Goal: Information Seeking & Learning: Learn about a topic

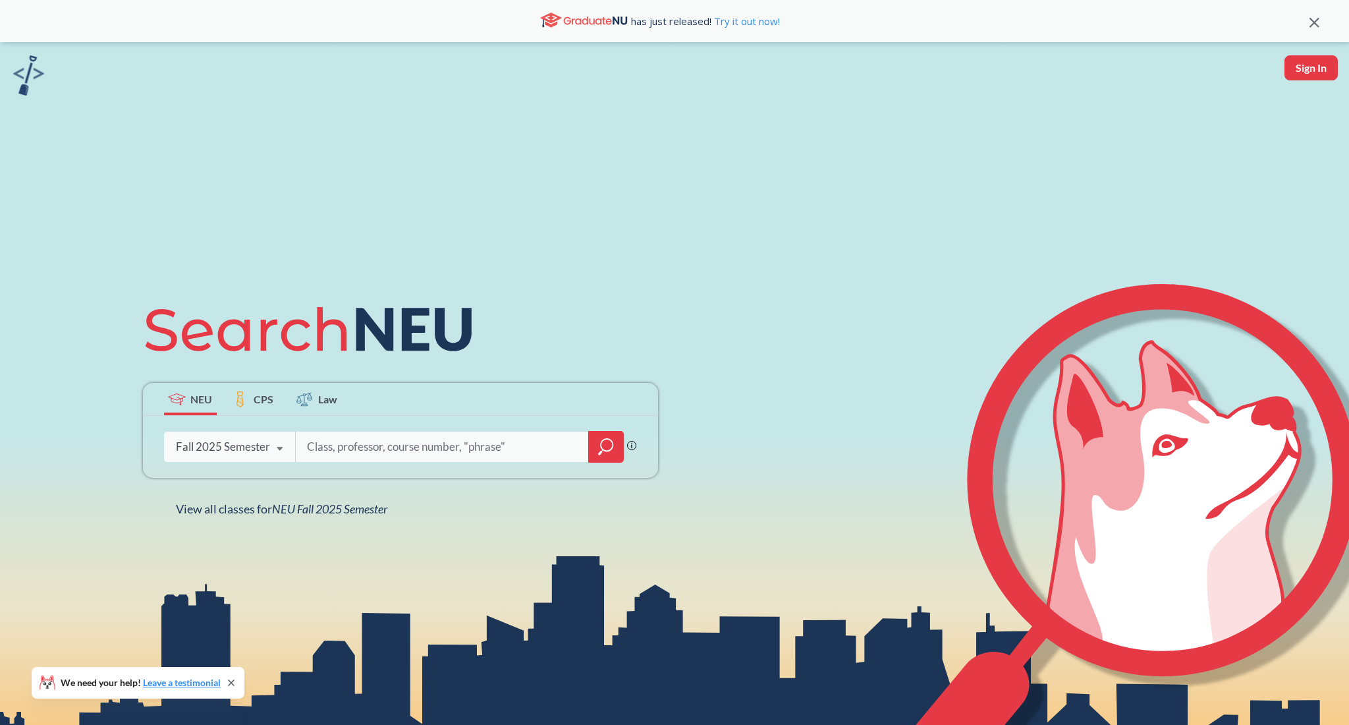
click at [569, 462] on div "Phrase search guarantees the exact search appears in the results. Ex. If you wa…" at bounding box center [400, 447] width 515 height 62
click at [609, 445] on icon "magnifying glass" at bounding box center [606, 446] width 16 height 18
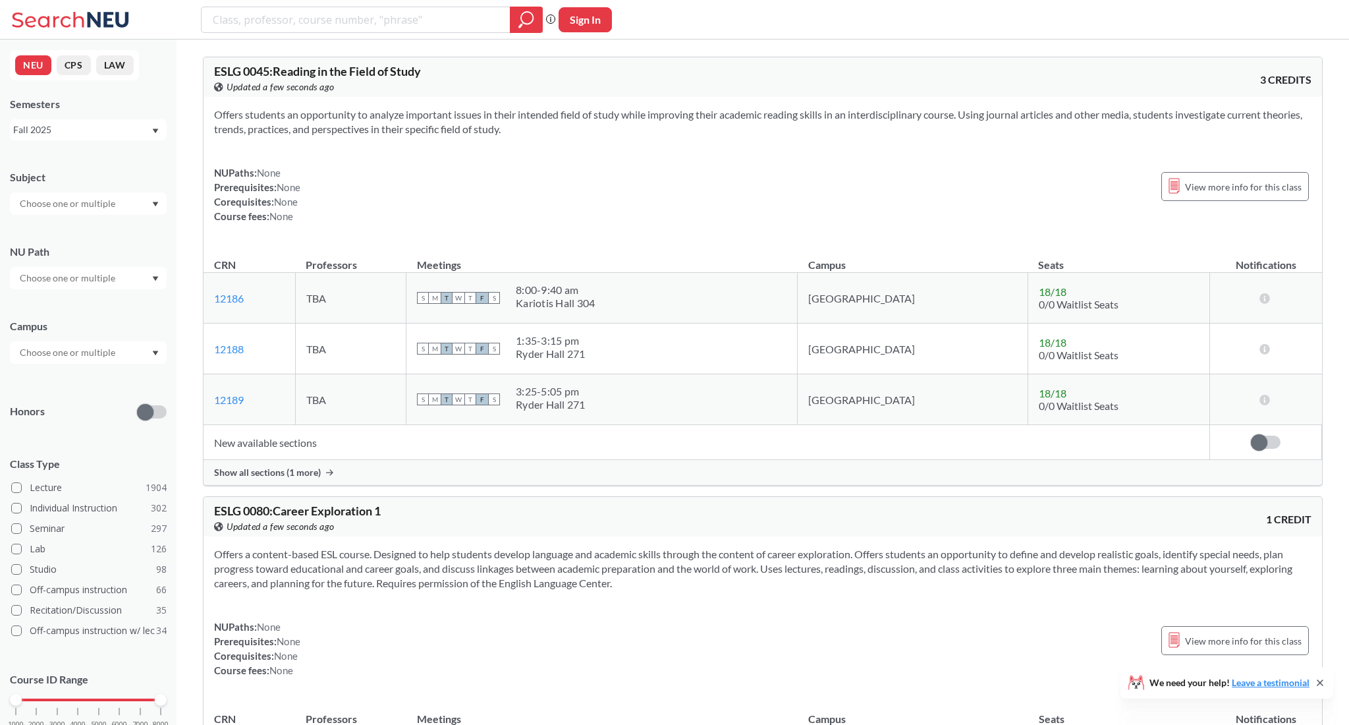
click at [97, 200] on input "text" at bounding box center [68, 204] width 111 height 16
click at [63, 242] on p "Computer Science" at bounding box center [91, 240] width 149 height 13
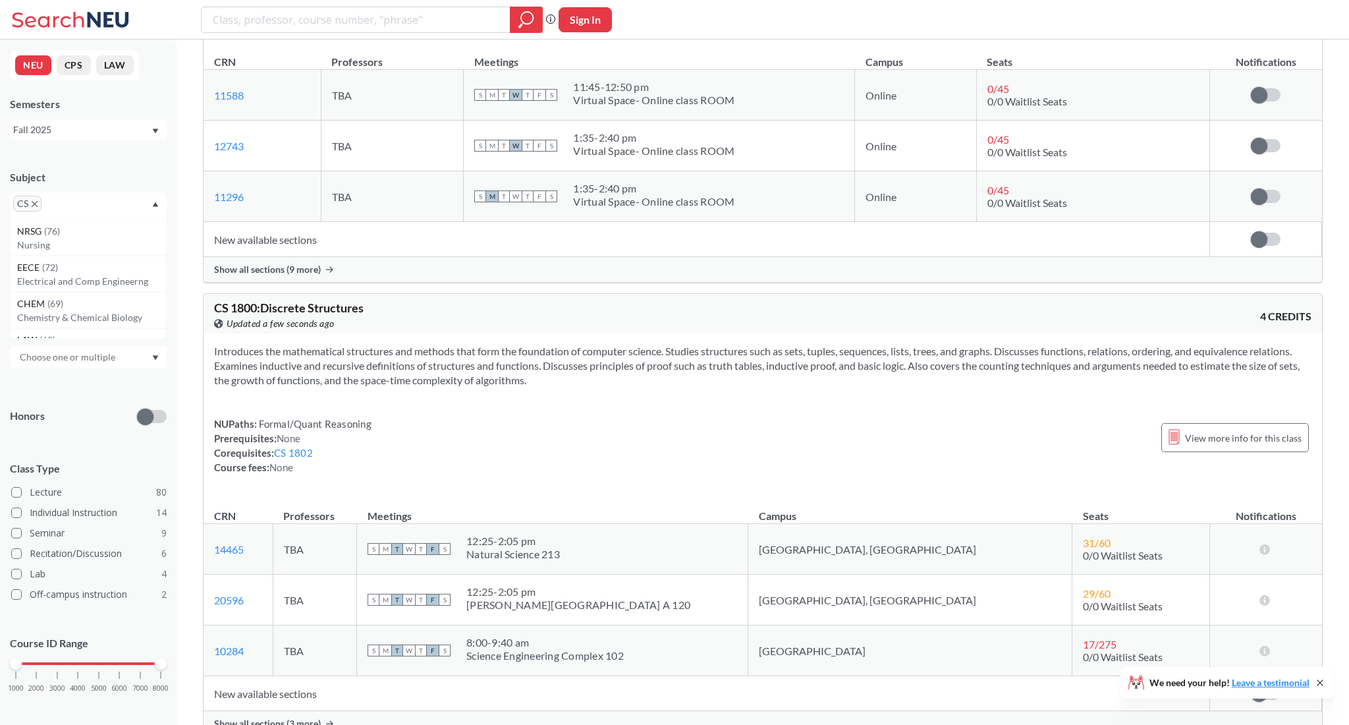
scroll to position [1641, 0]
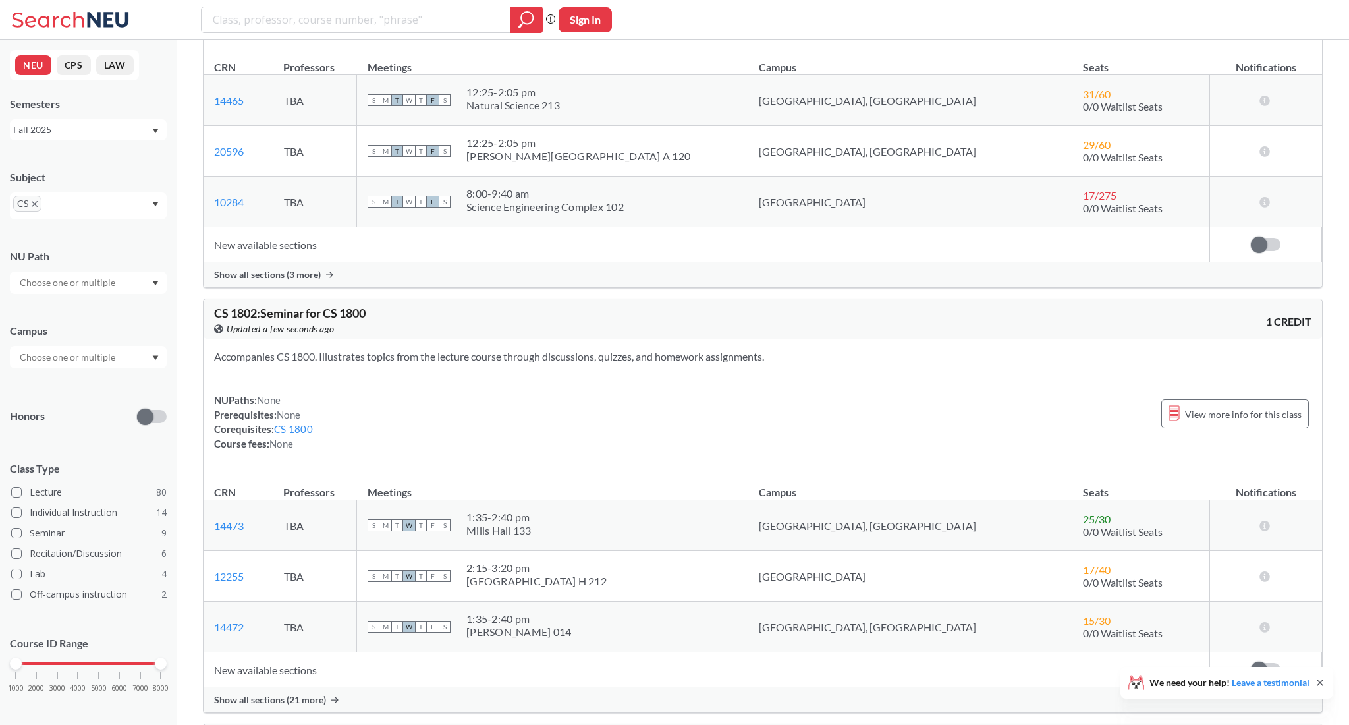
click at [379, 22] on input "search" at bounding box center [355, 20] width 289 height 22
type input "practical"
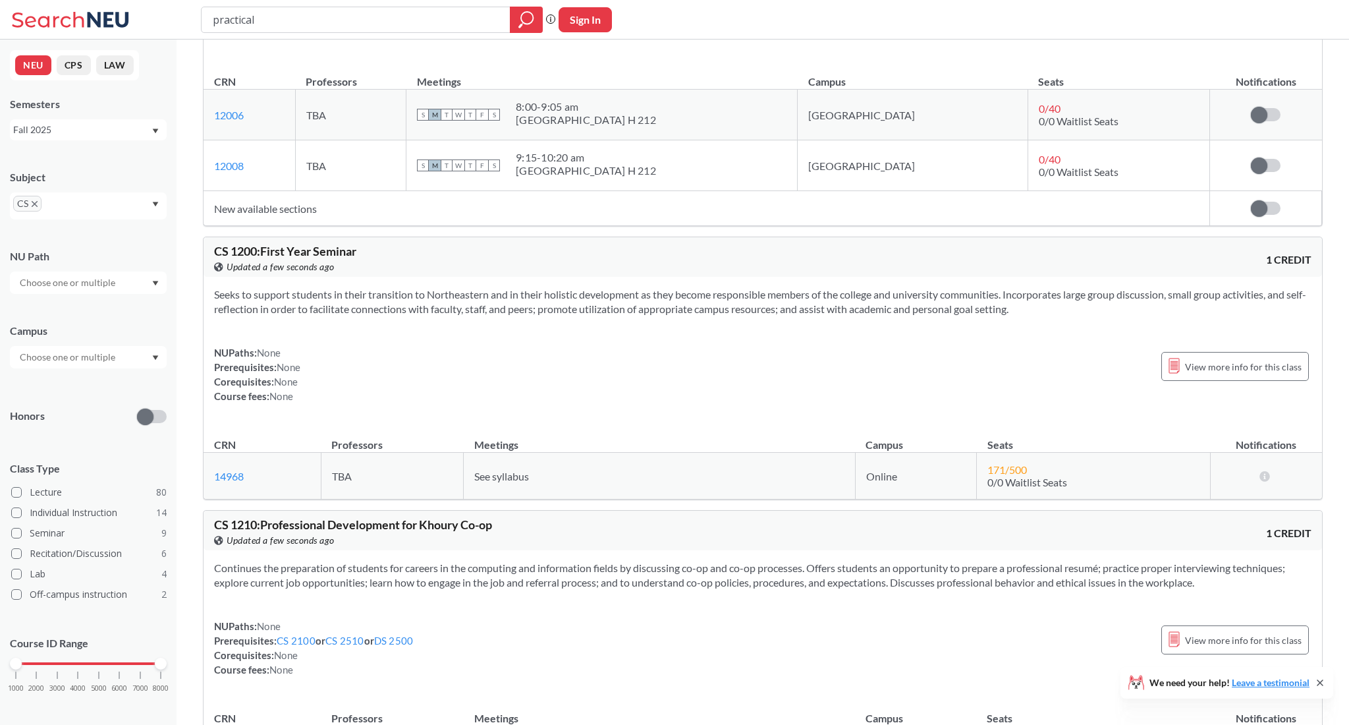
scroll to position [541, 0]
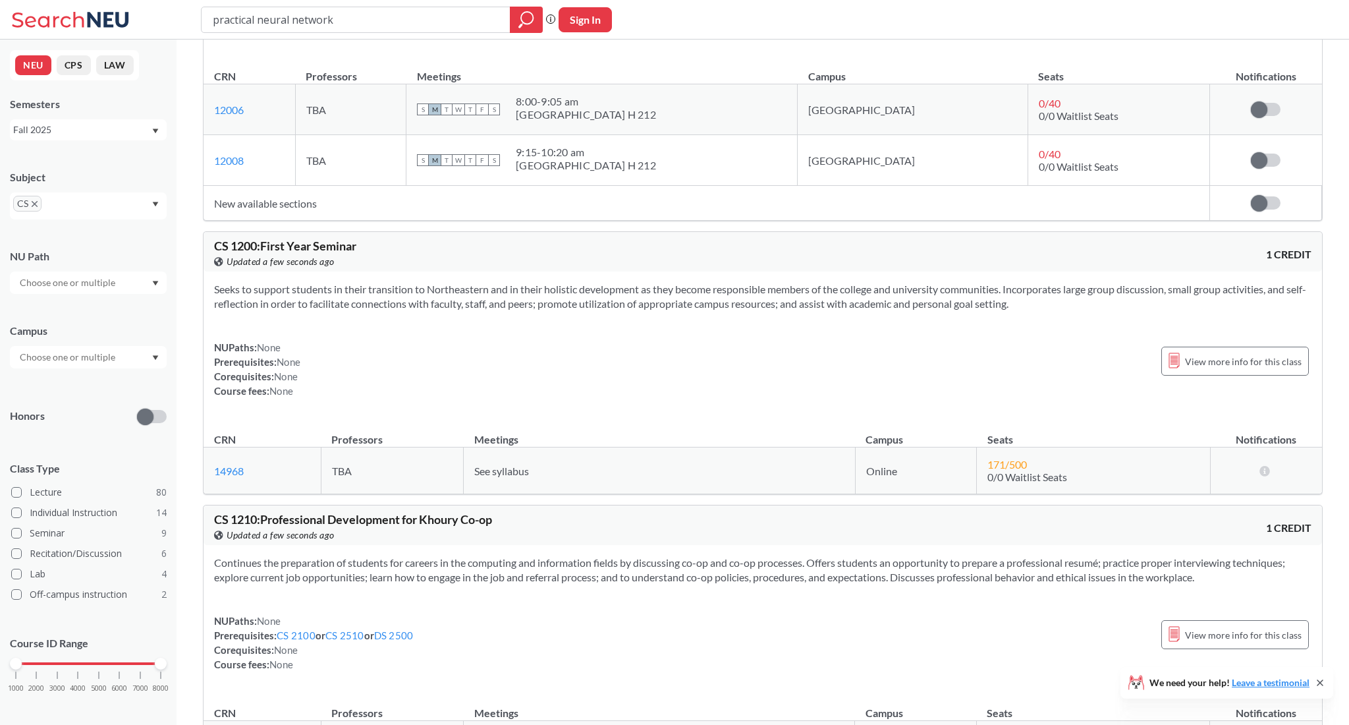
type input "practical neural networks"
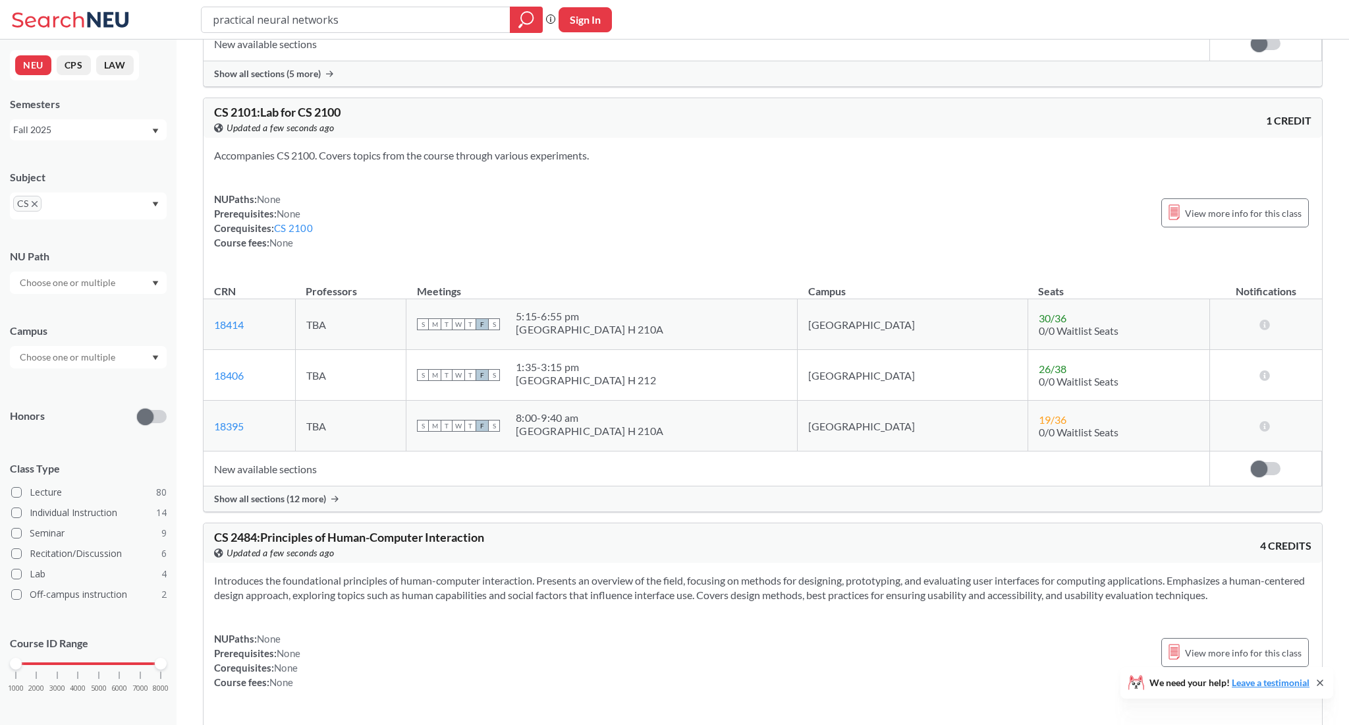
scroll to position [3613, 0]
click at [466, 30] on div "practical neural networks" at bounding box center [372, 20] width 342 height 26
click at [465, 24] on input "practical neural networks" at bounding box center [355, 20] width 289 height 22
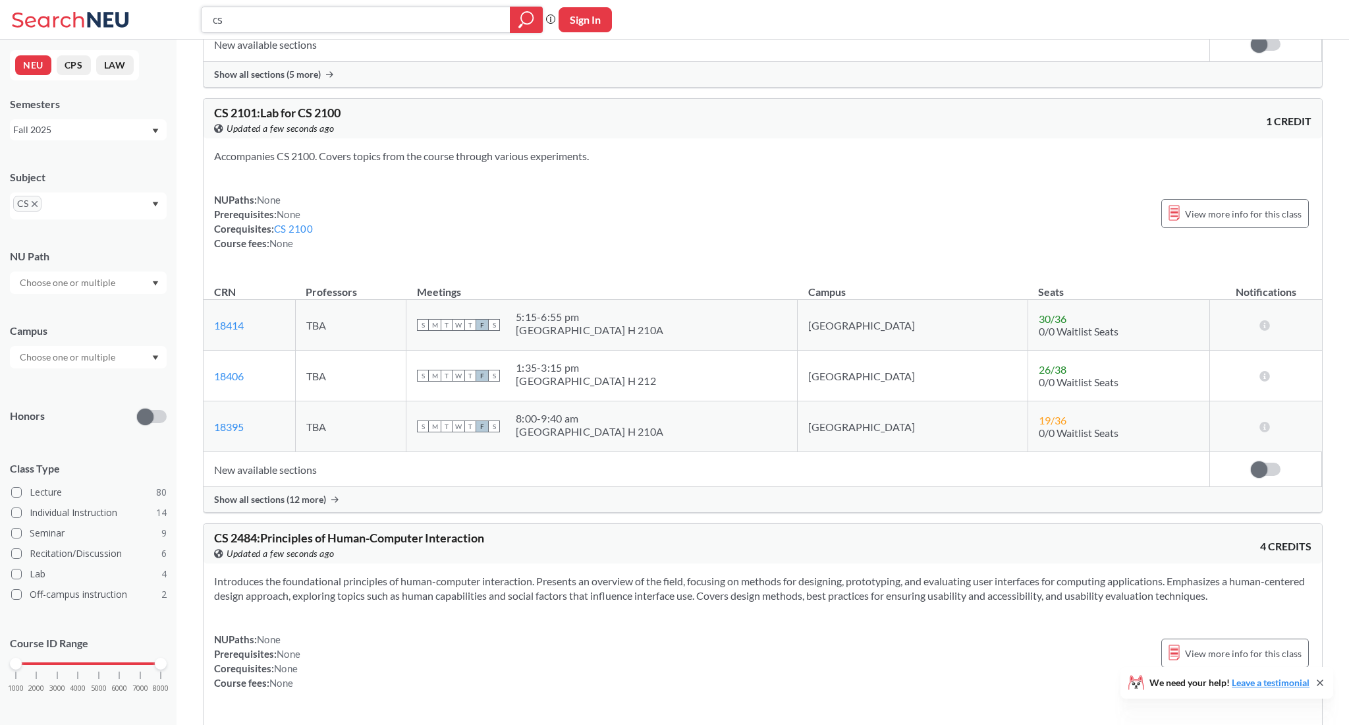
type input "c"
type input "ds 4400"
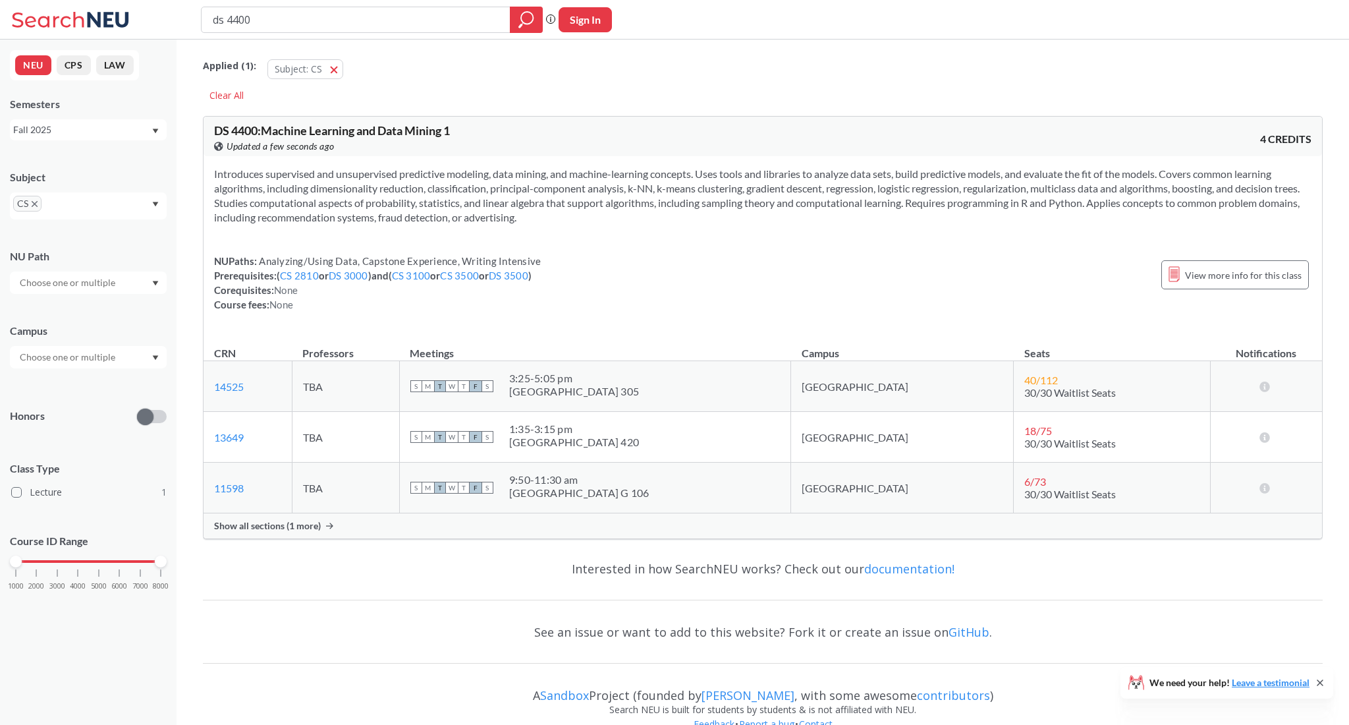
click at [396, 18] on input "ds 4400" at bounding box center [355, 20] width 289 height 22
type input "cs 4400"
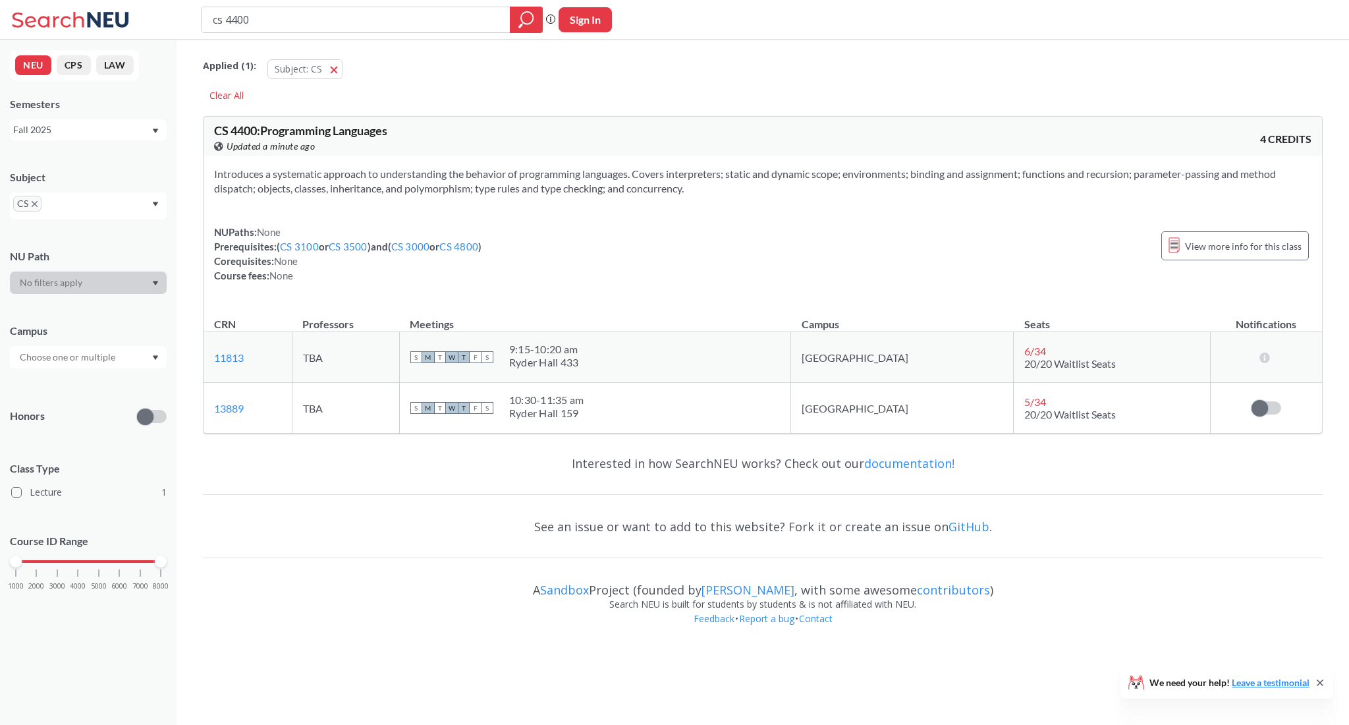
click at [364, 15] on input "cs 4400" at bounding box center [355, 20] width 289 height 22
type input "practical neural networks"
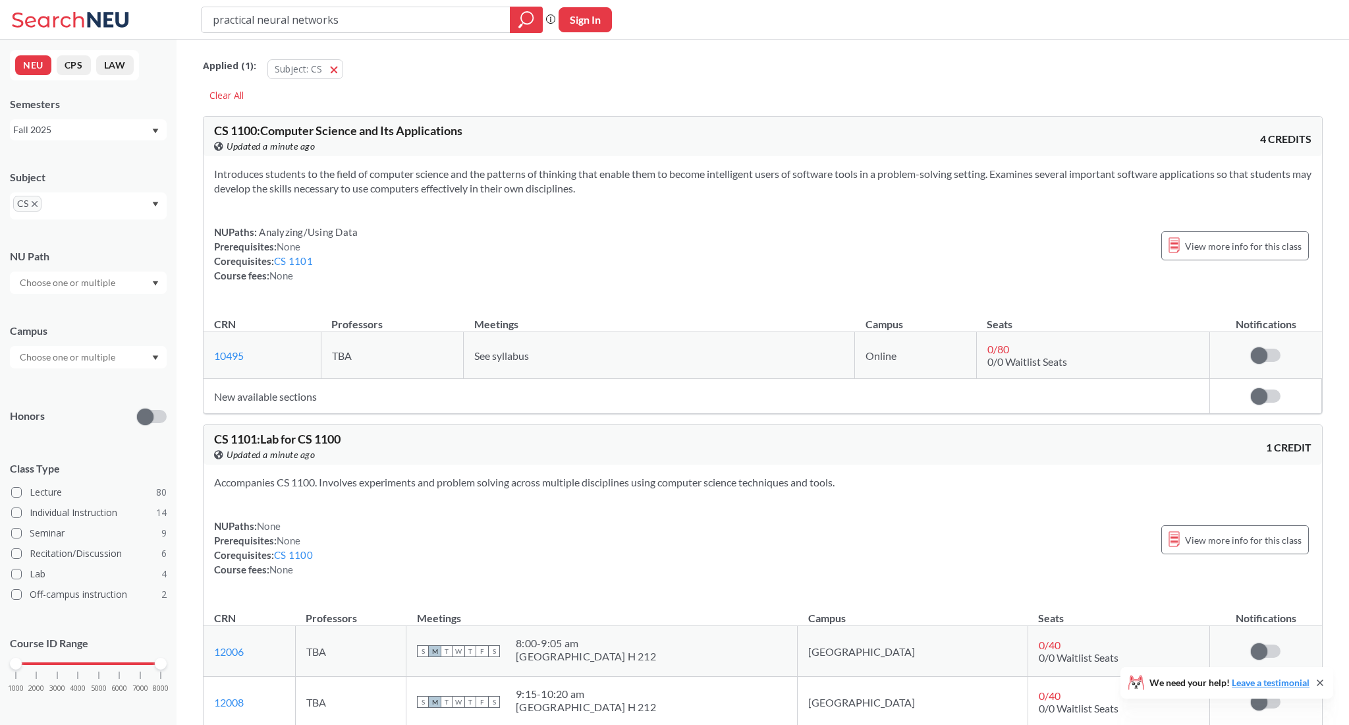
click at [107, 277] on input "text" at bounding box center [68, 283] width 111 height 16
click at [119, 240] on div "NU Path Writing Intensive ( 10 ) Capstone Experience ( 9 ) Analyzing/Using Data…" at bounding box center [88, 265] width 157 height 58
click at [79, 348] on div at bounding box center [88, 357] width 157 height 22
click at [114, 389] on span "( 79 )" at bounding box center [122, 386] width 16 height 11
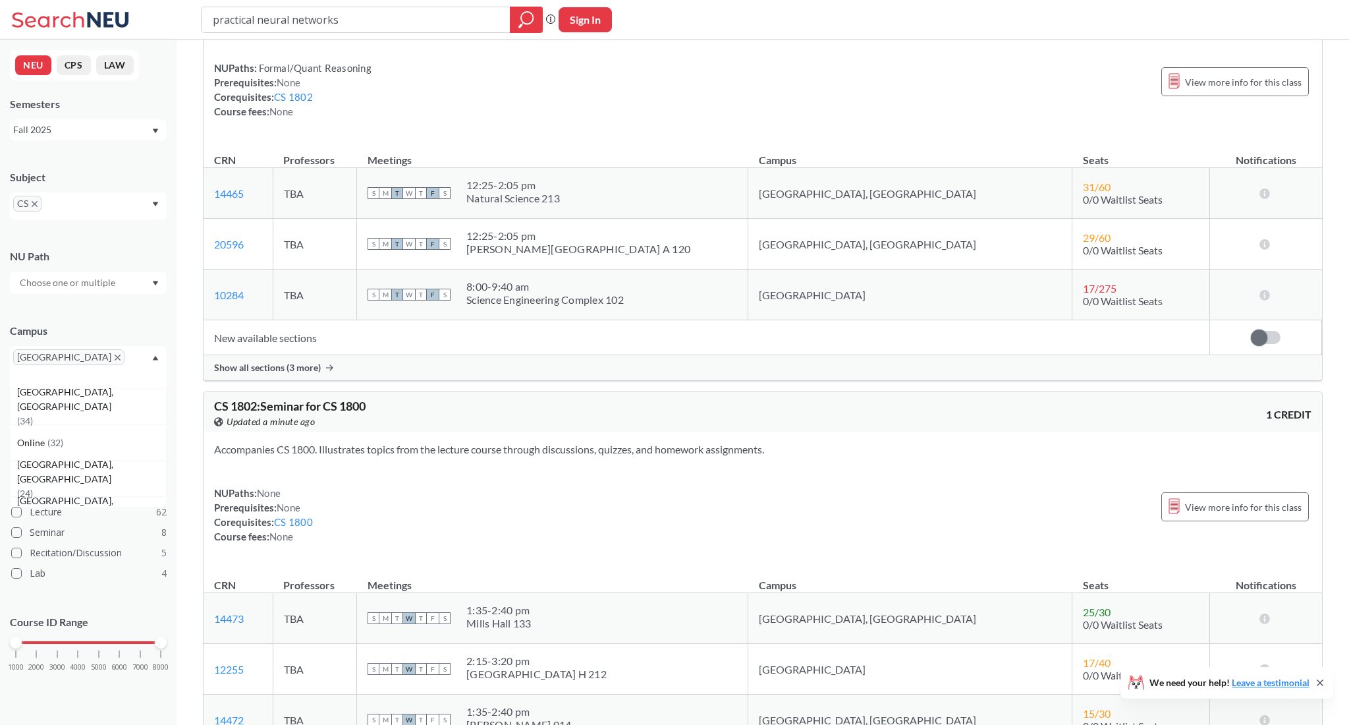
scroll to position [1213, 0]
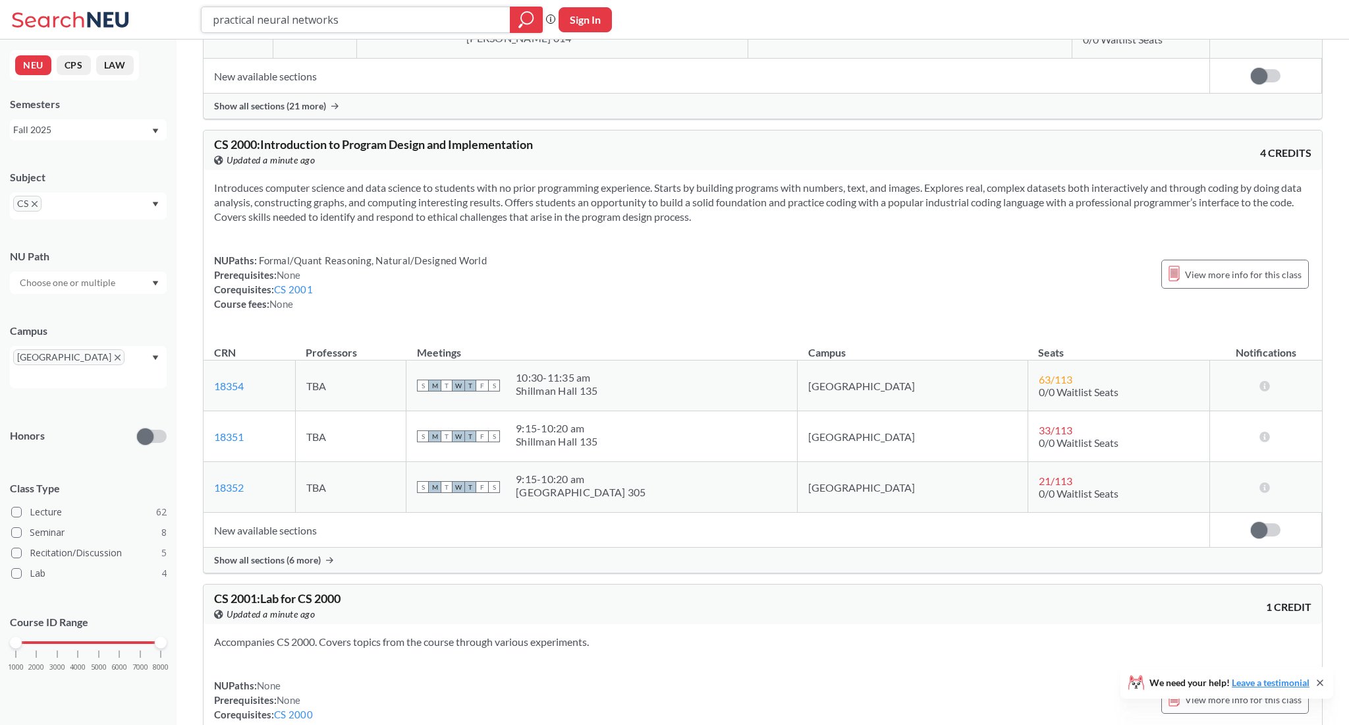
click at [530, 22] on icon "magnifying glass" at bounding box center [526, 20] width 16 height 18
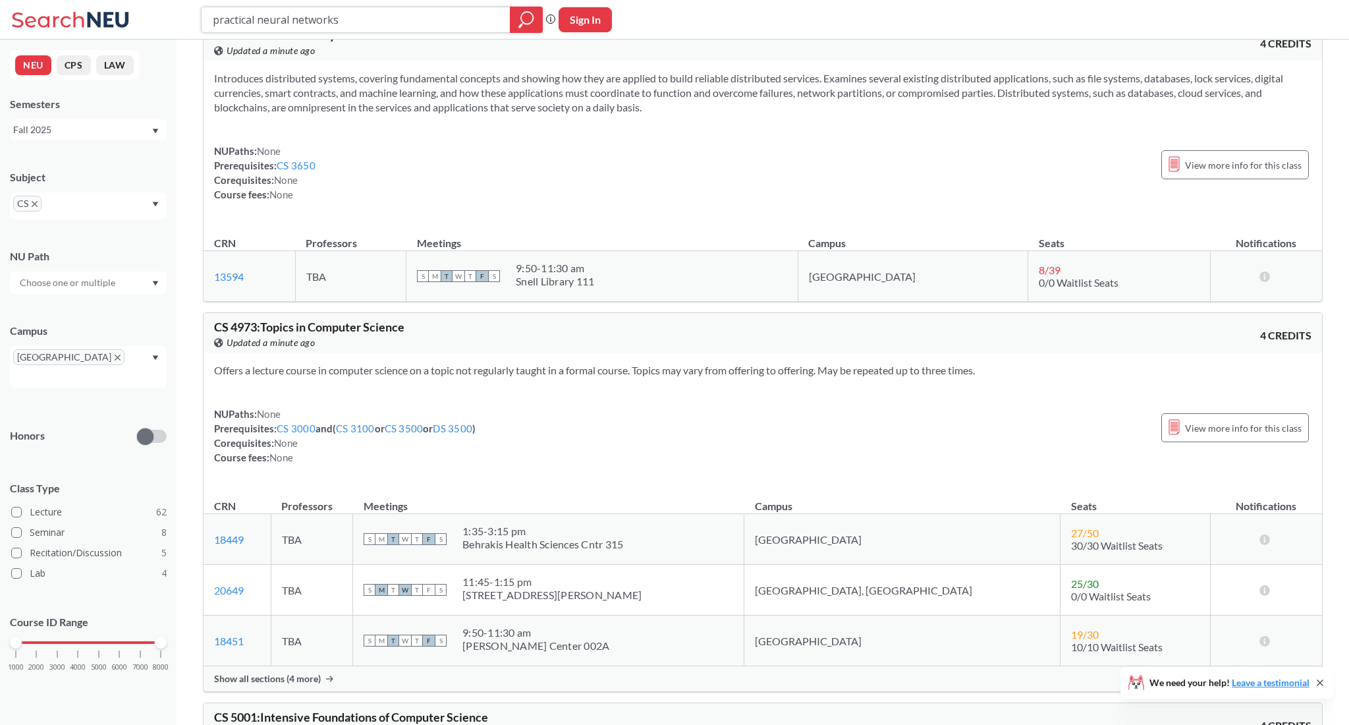
scroll to position [11262, 0]
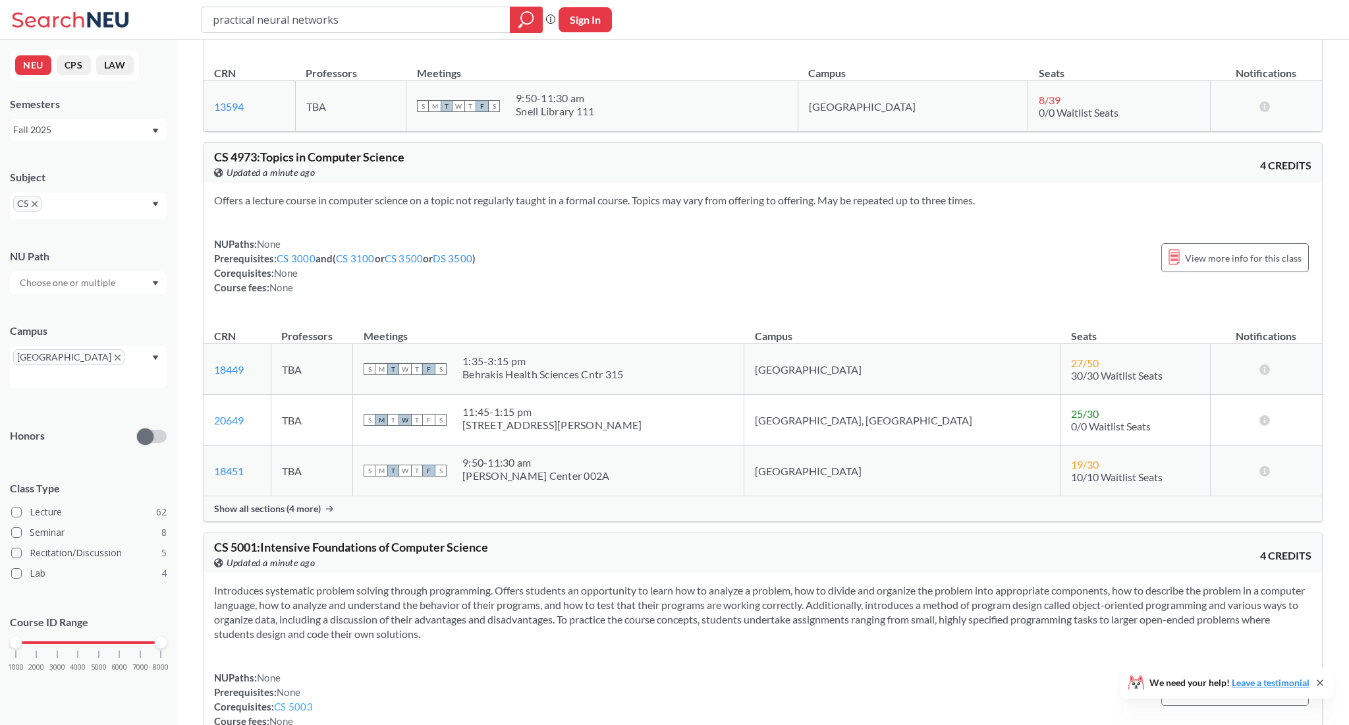
click at [296, 709] on link "CS 5003" at bounding box center [293, 706] width 39 height 12
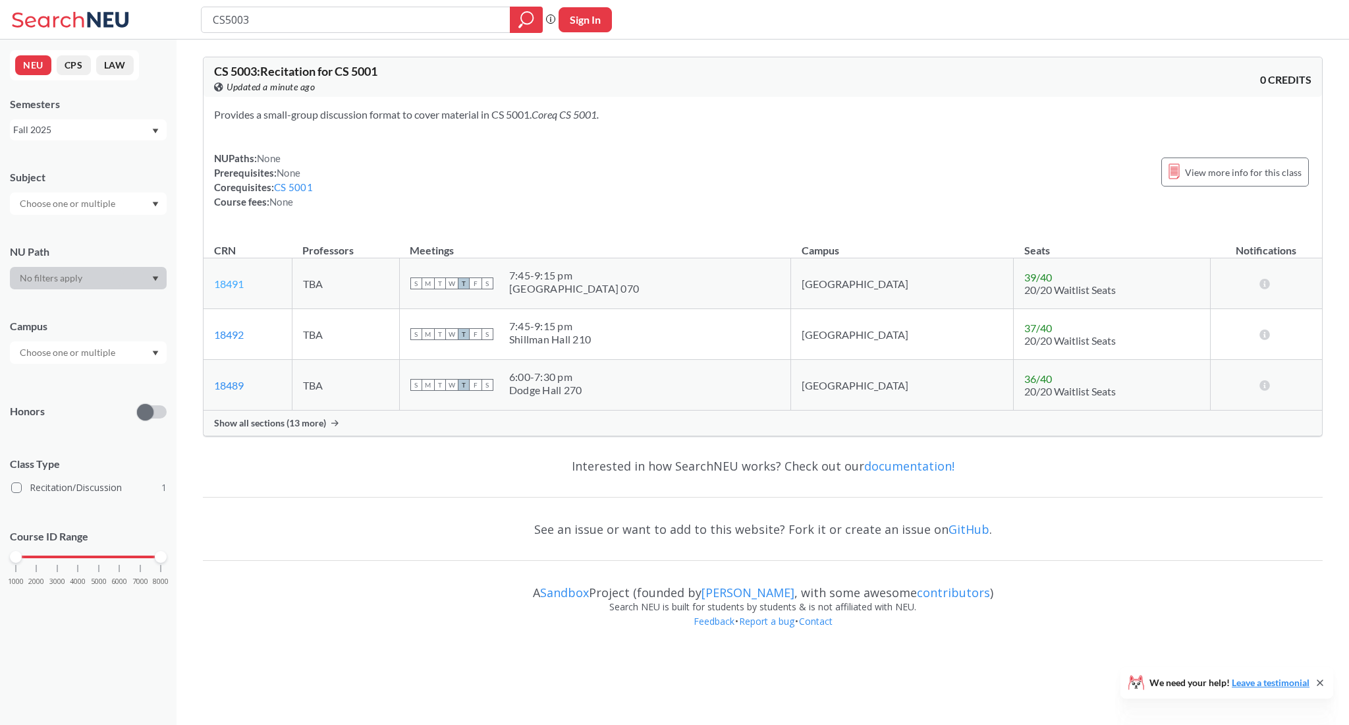
click at [227, 282] on link "18491" at bounding box center [229, 283] width 30 height 13
